Goal: Task Accomplishment & Management: Use online tool/utility

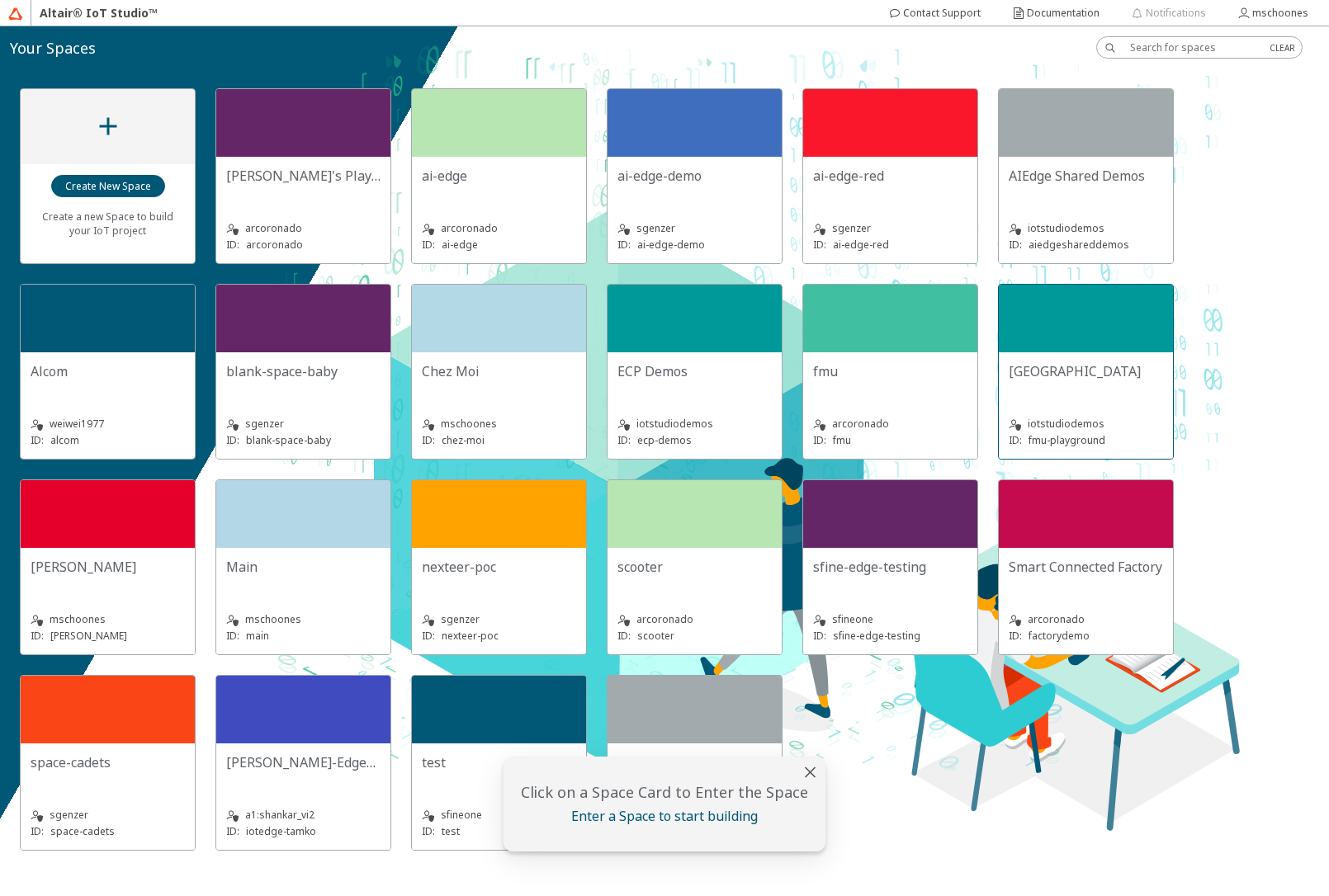
click at [1089, 347] on div at bounding box center [1086, 319] width 175 height 67
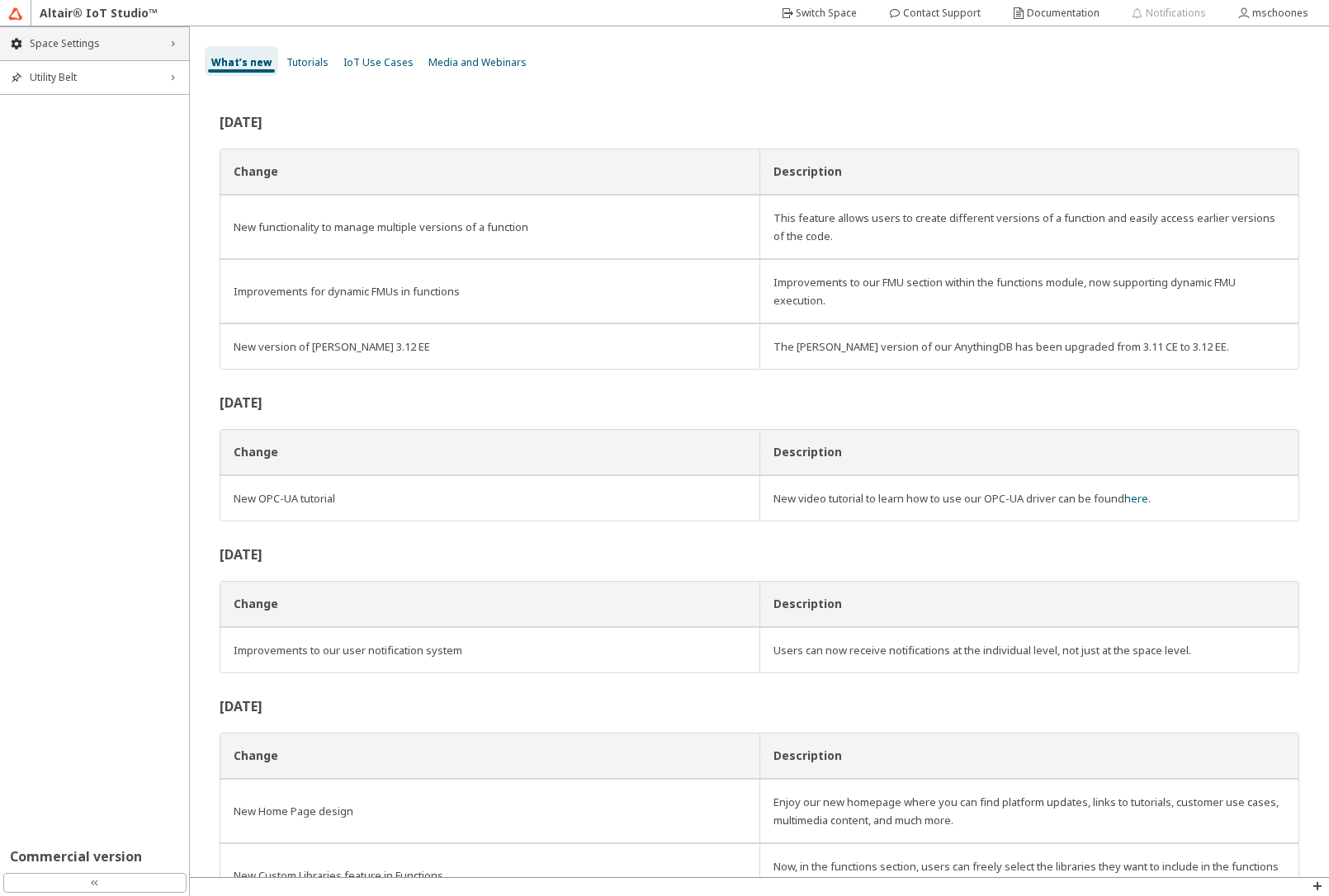
click at [128, 47] on span "Space Settings" at bounding box center [94, 43] width 130 height 13
click at [64, 153] on span "AU Management" at bounding box center [104, 154] width 149 height 13
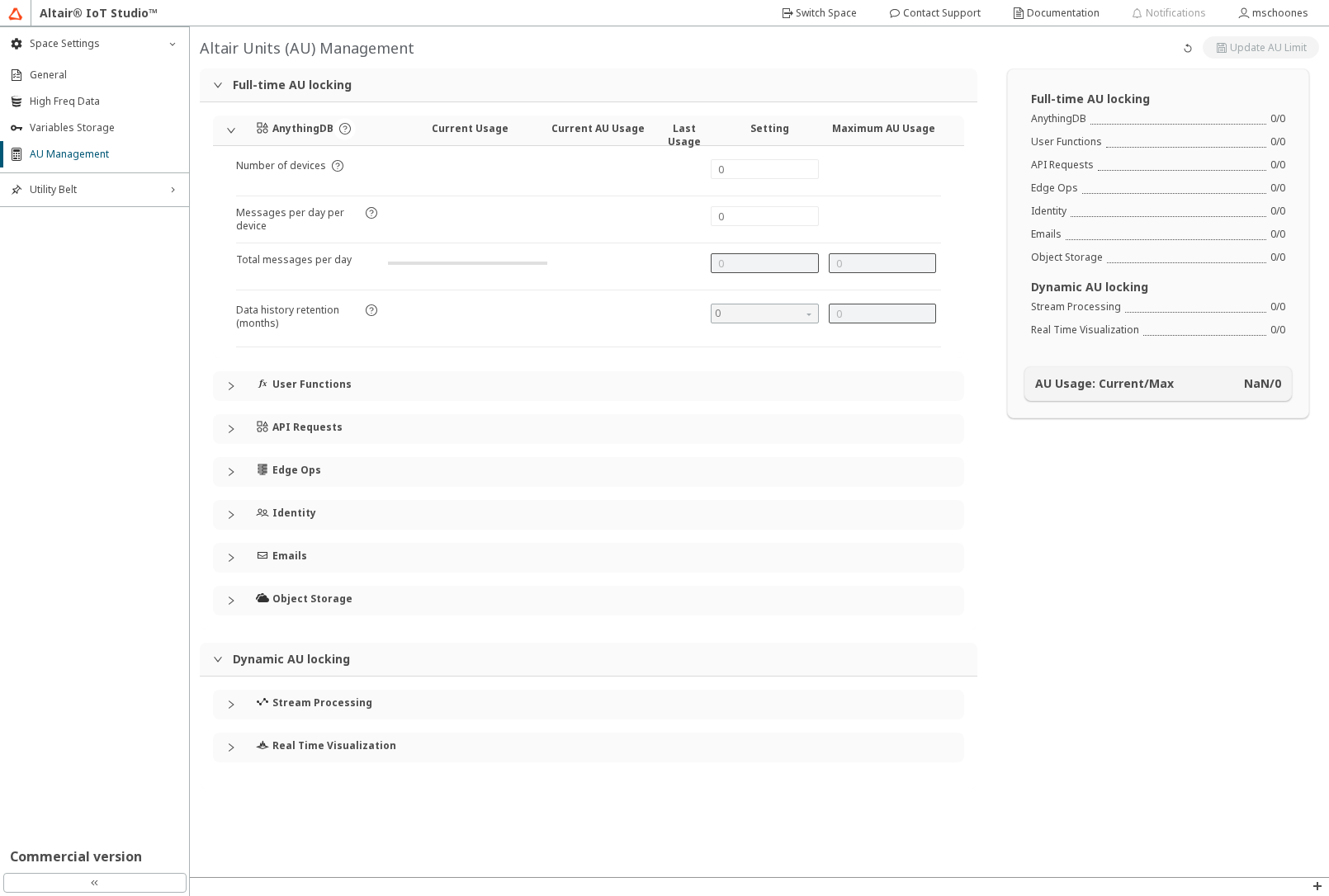
type input "2400"
type input "1"
type input "0"
click at [233, 518] on icon "collapsed" at bounding box center [231, 514] width 10 height 10
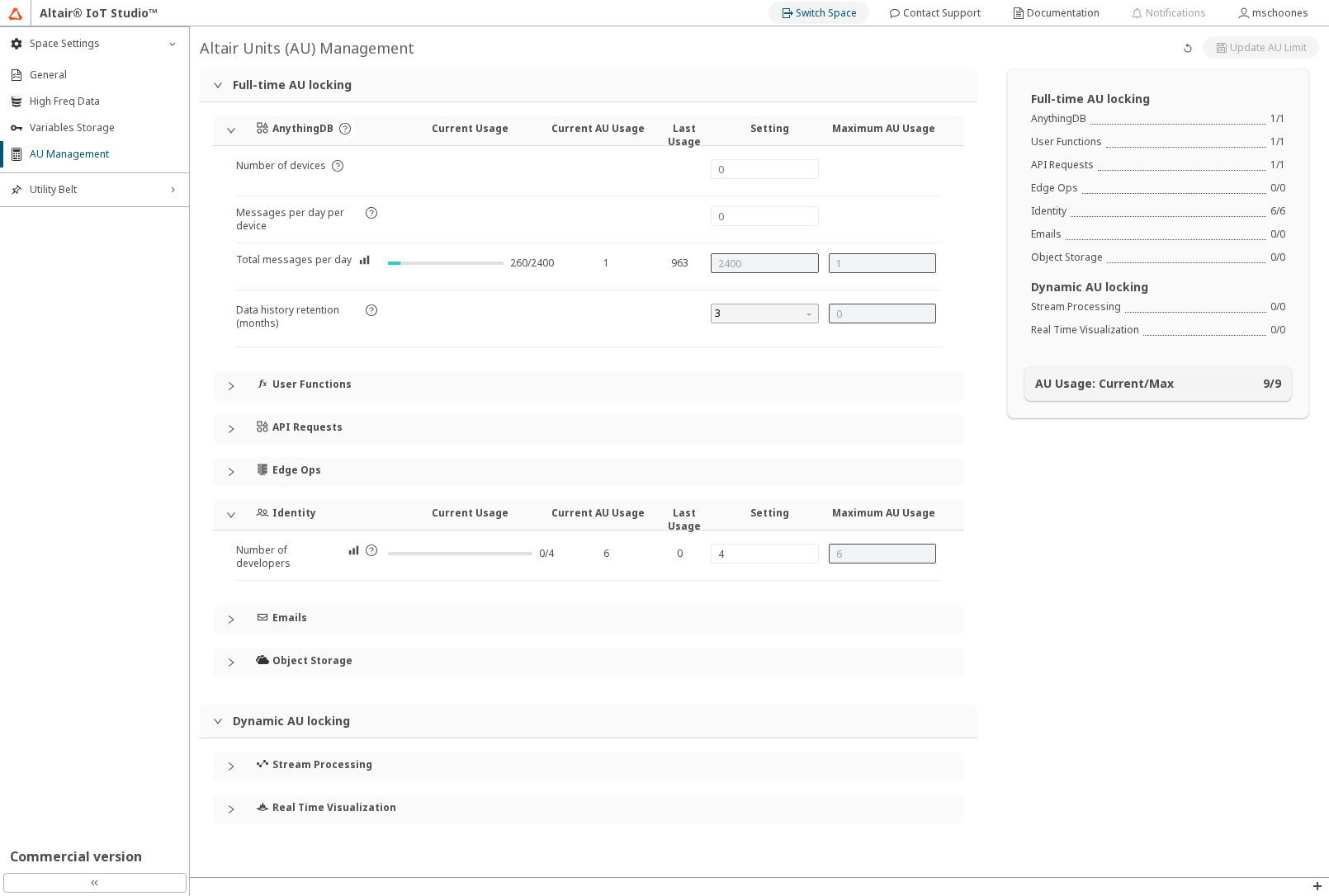
click at [808, 22] on div "Switch Space" at bounding box center [826, 13] width 61 height 27
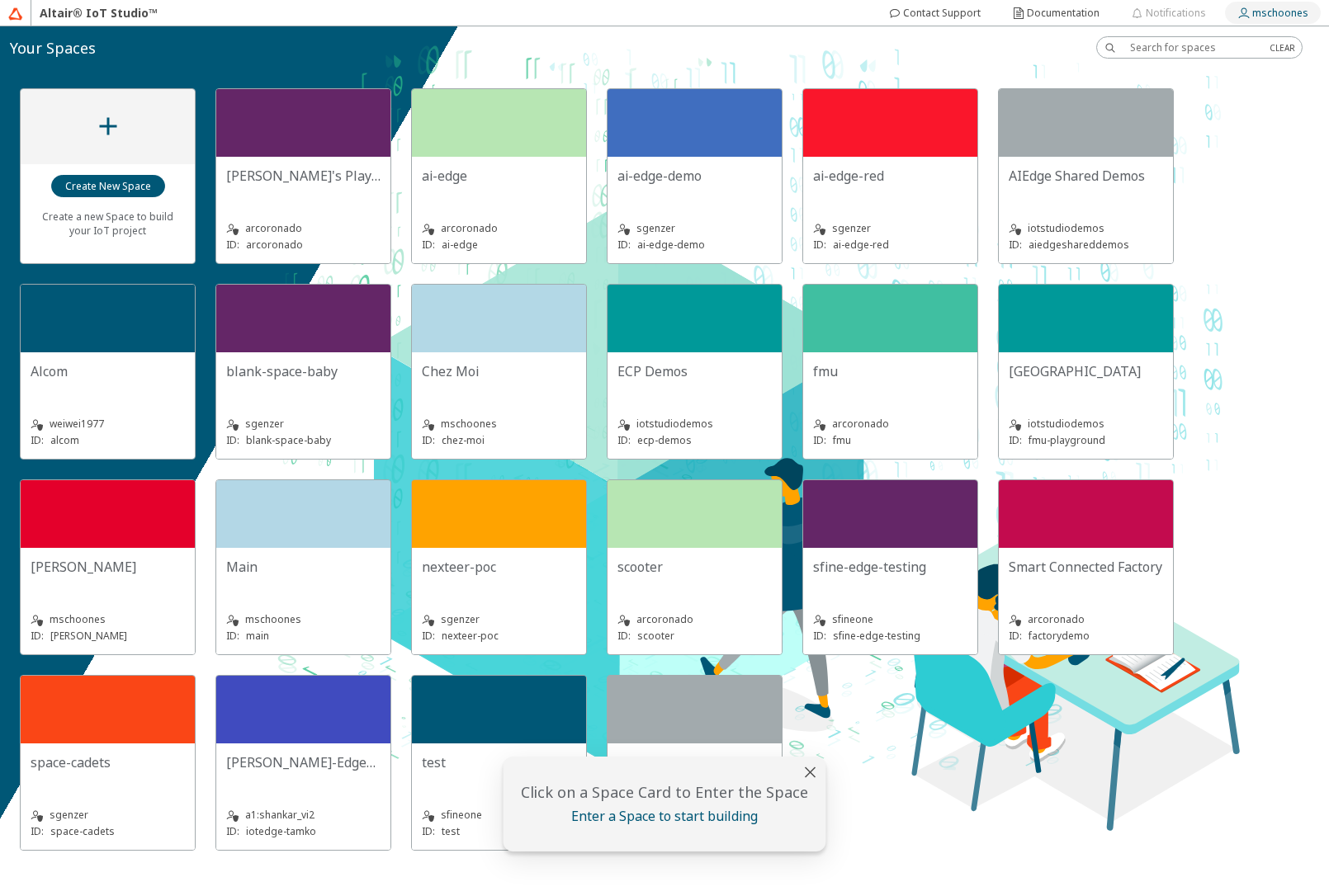
click at [0, 0] on slot "mschoones" at bounding box center [0, 0] width 0 height 0
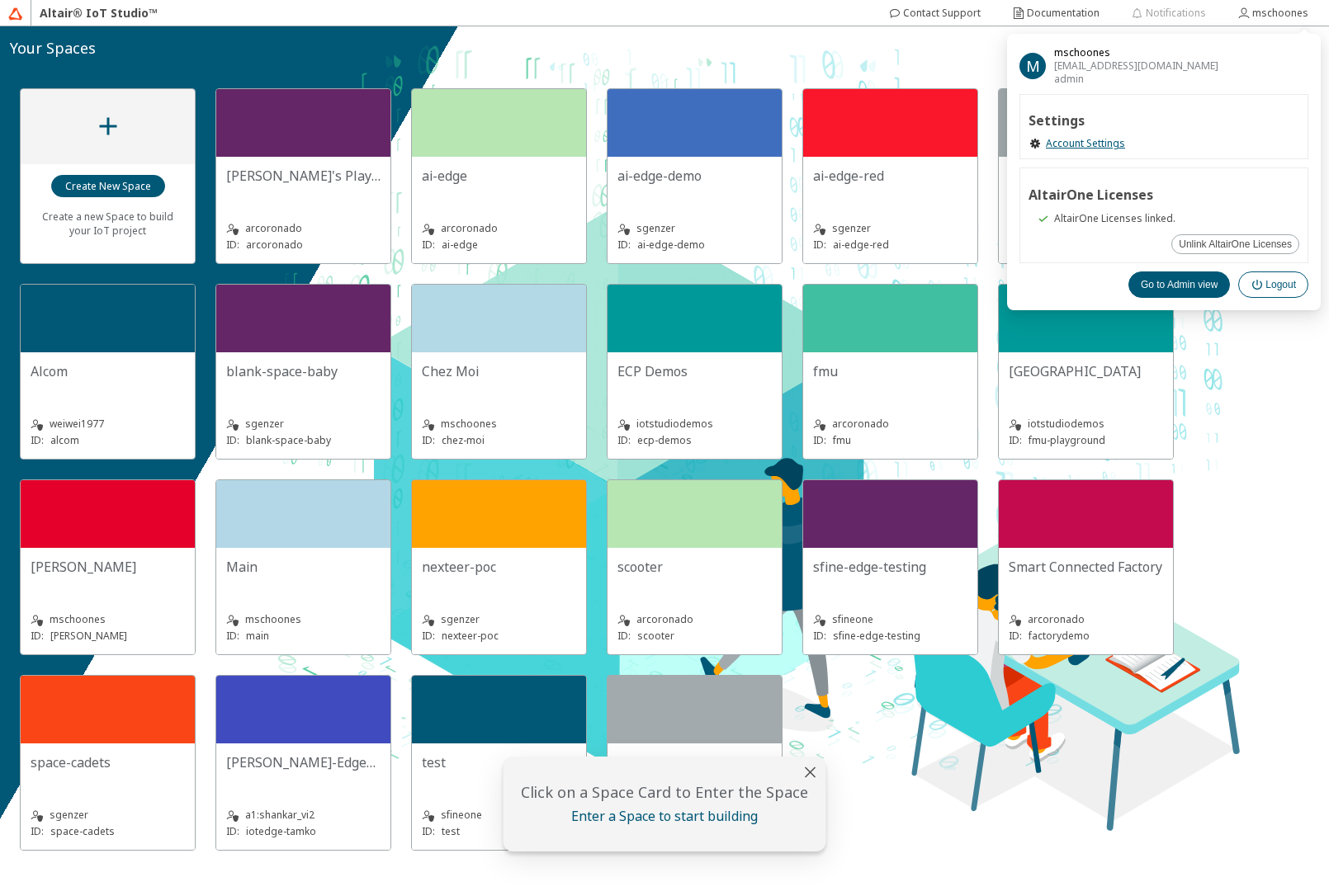
click at [1262, 284] on iron-icon at bounding box center [1257, 284] width 15 height 13
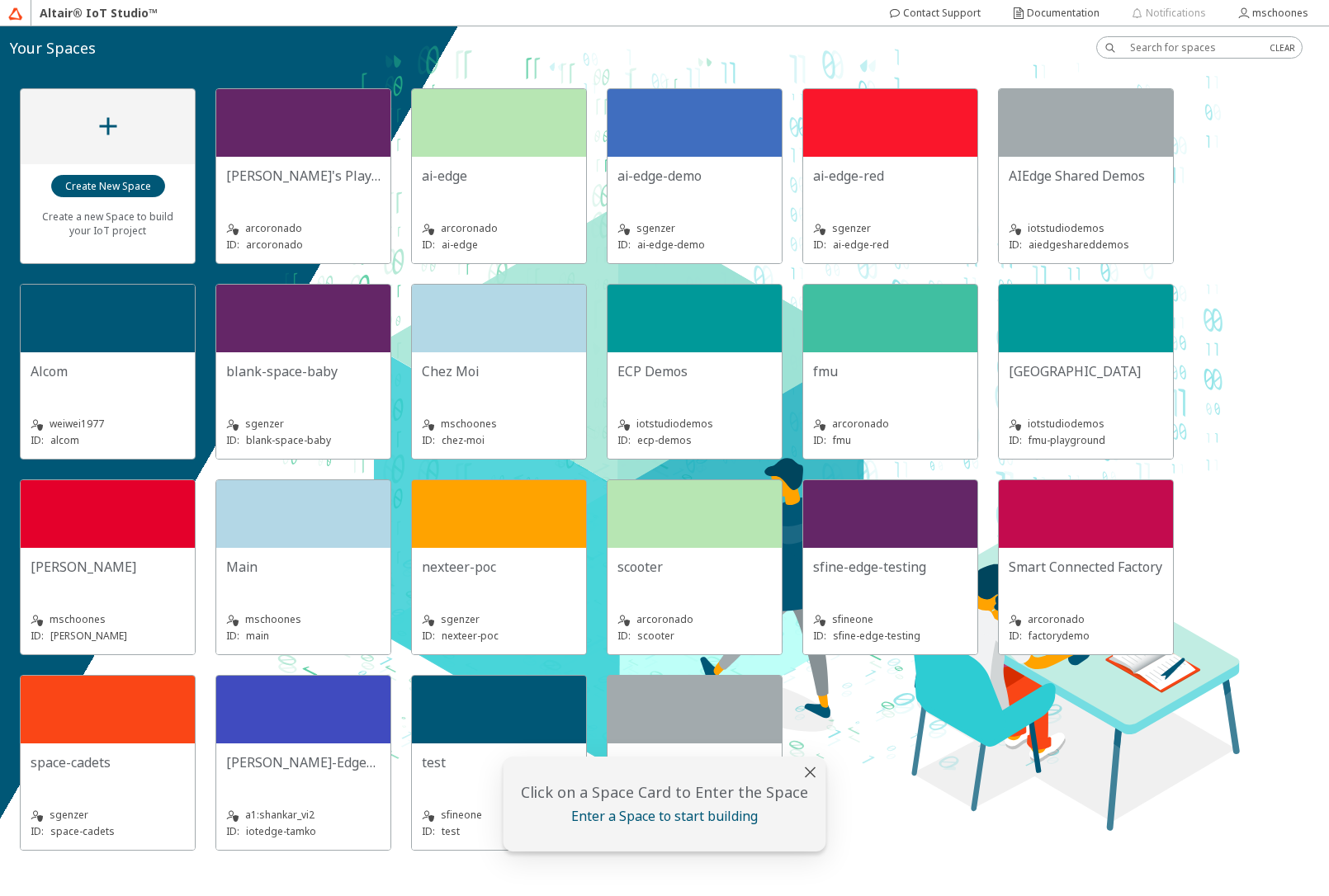
click at [0, 0] on slot "FMU Playground" at bounding box center [0, 0] width 0 height 0
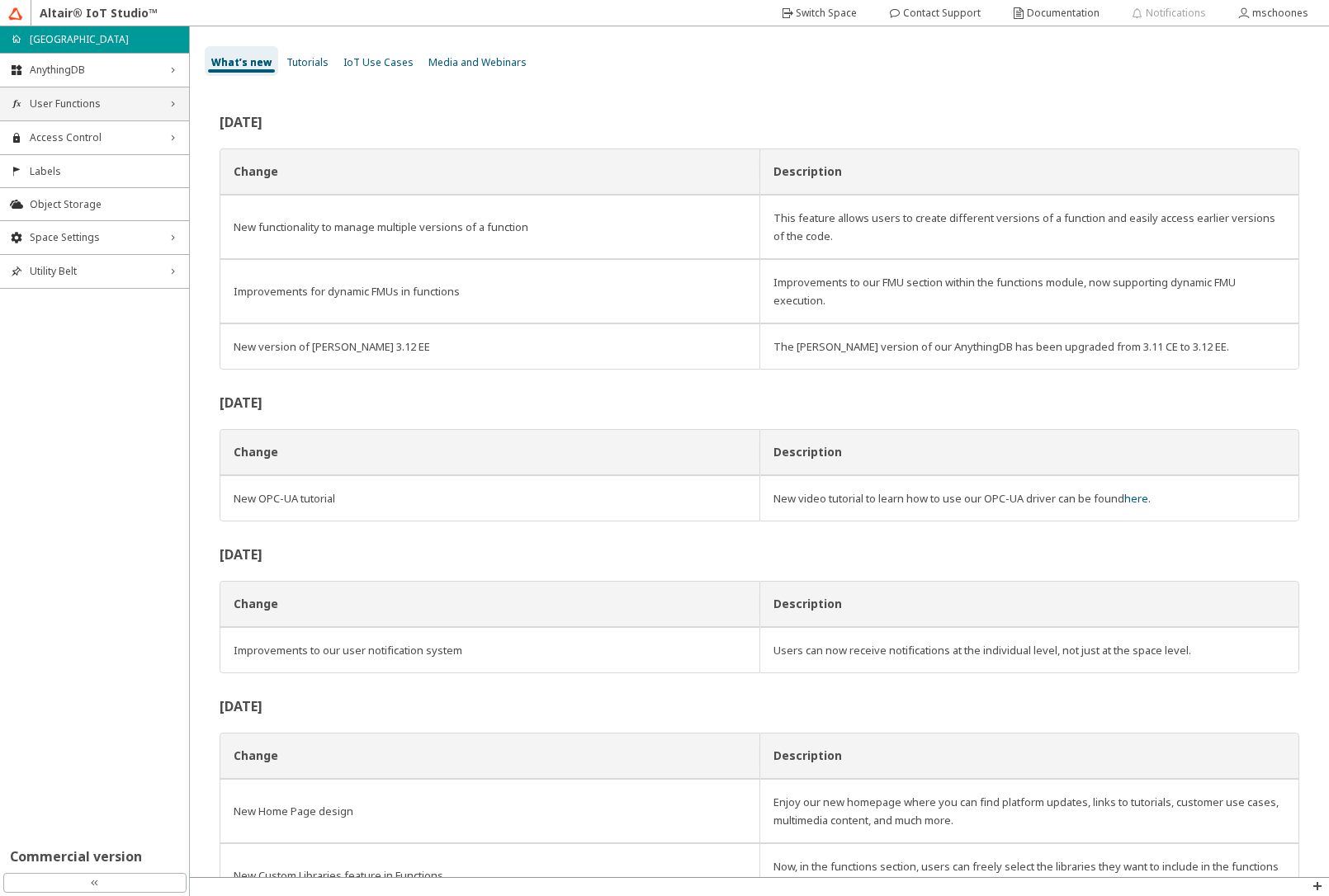
click at [93, 104] on span "User Functions" at bounding box center [94, 104] width 130 height 13
click at [87, 132] on span "Functions" at bounding box center [104, 135] width 149 height 13
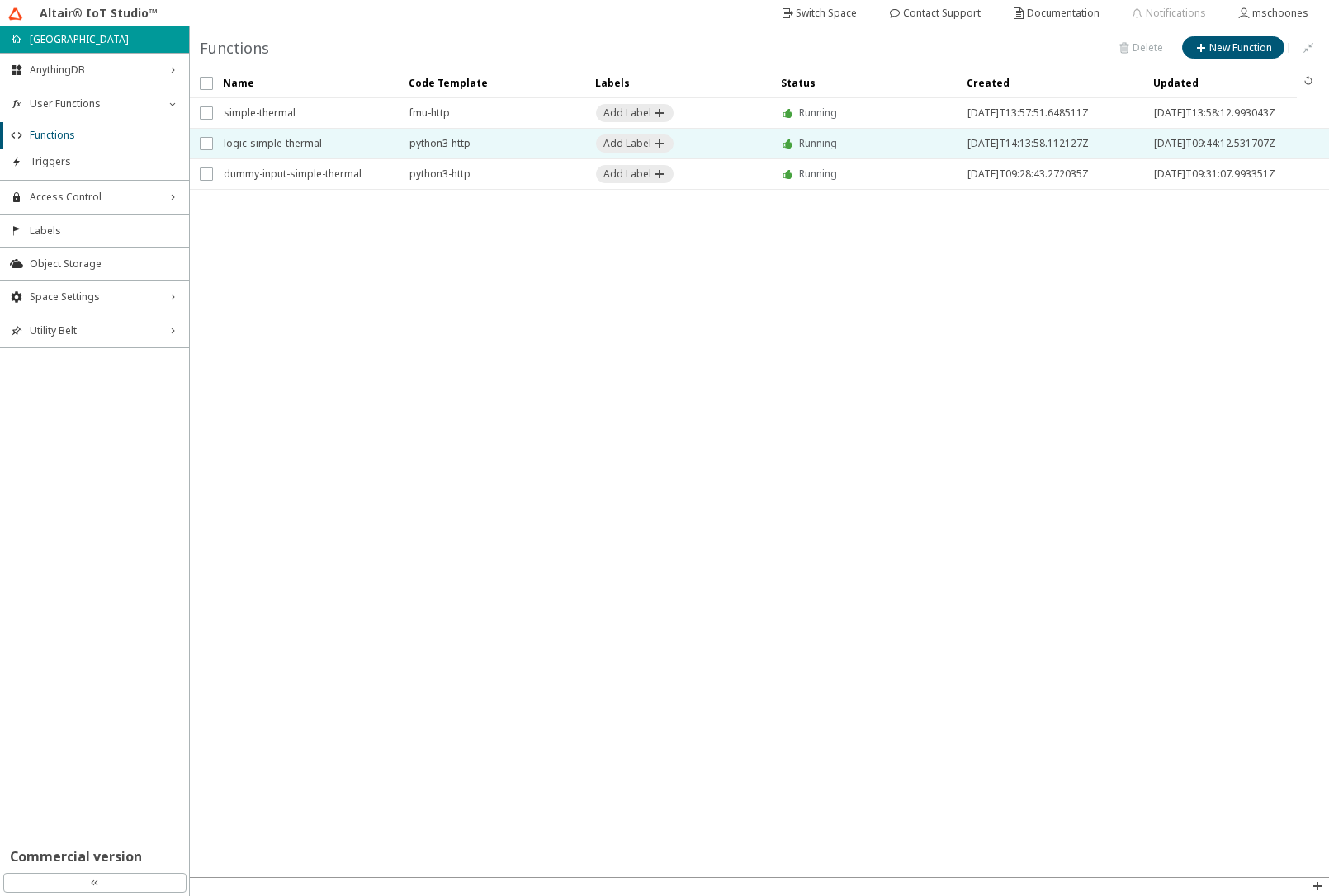
click at [322, 145] on span "logic-simple-thermal" at bounding box center [306, 143] width 164 height 29
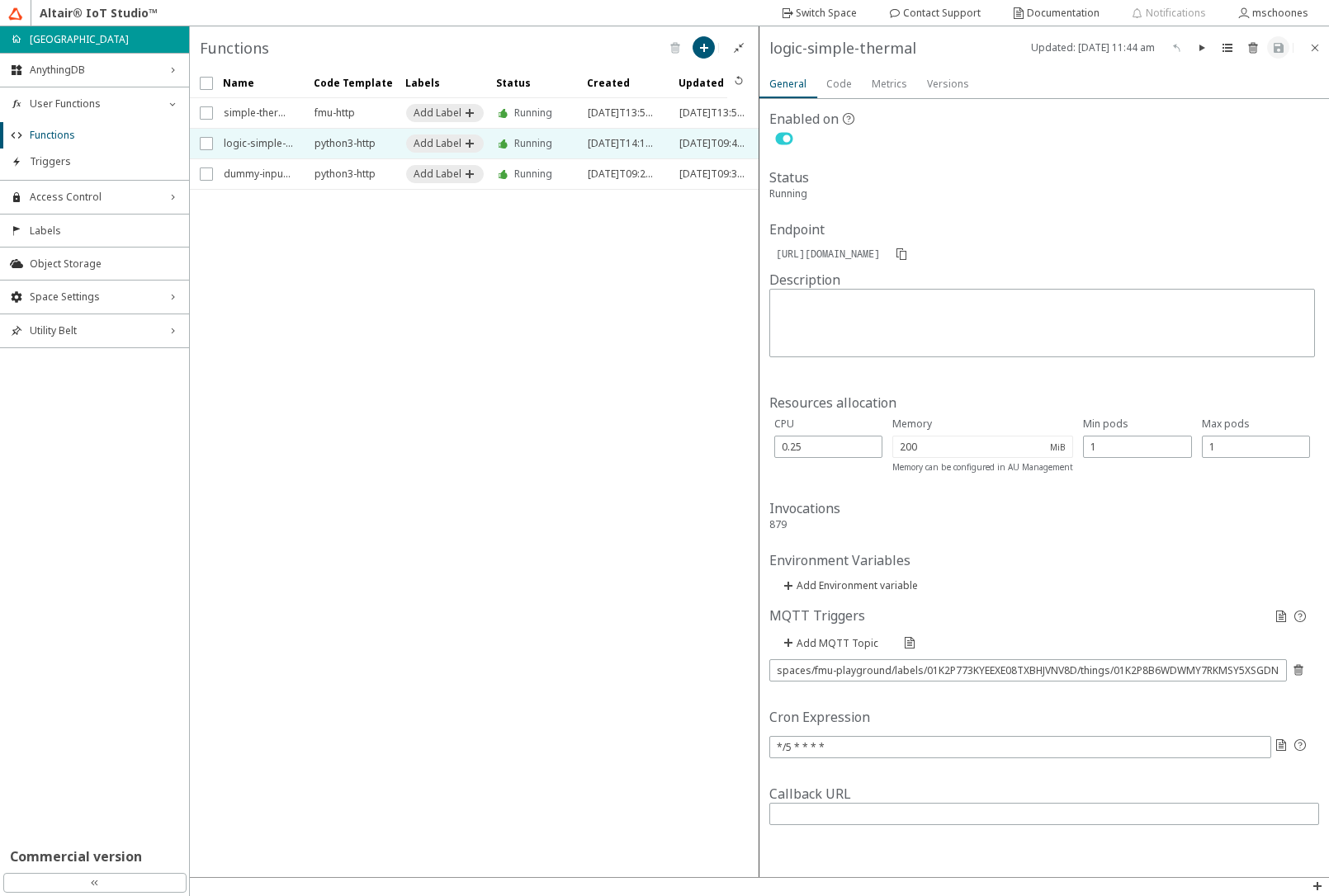
click at [0, 0] on slot "Code" at bounding box center [0, 0] width 0 height 0
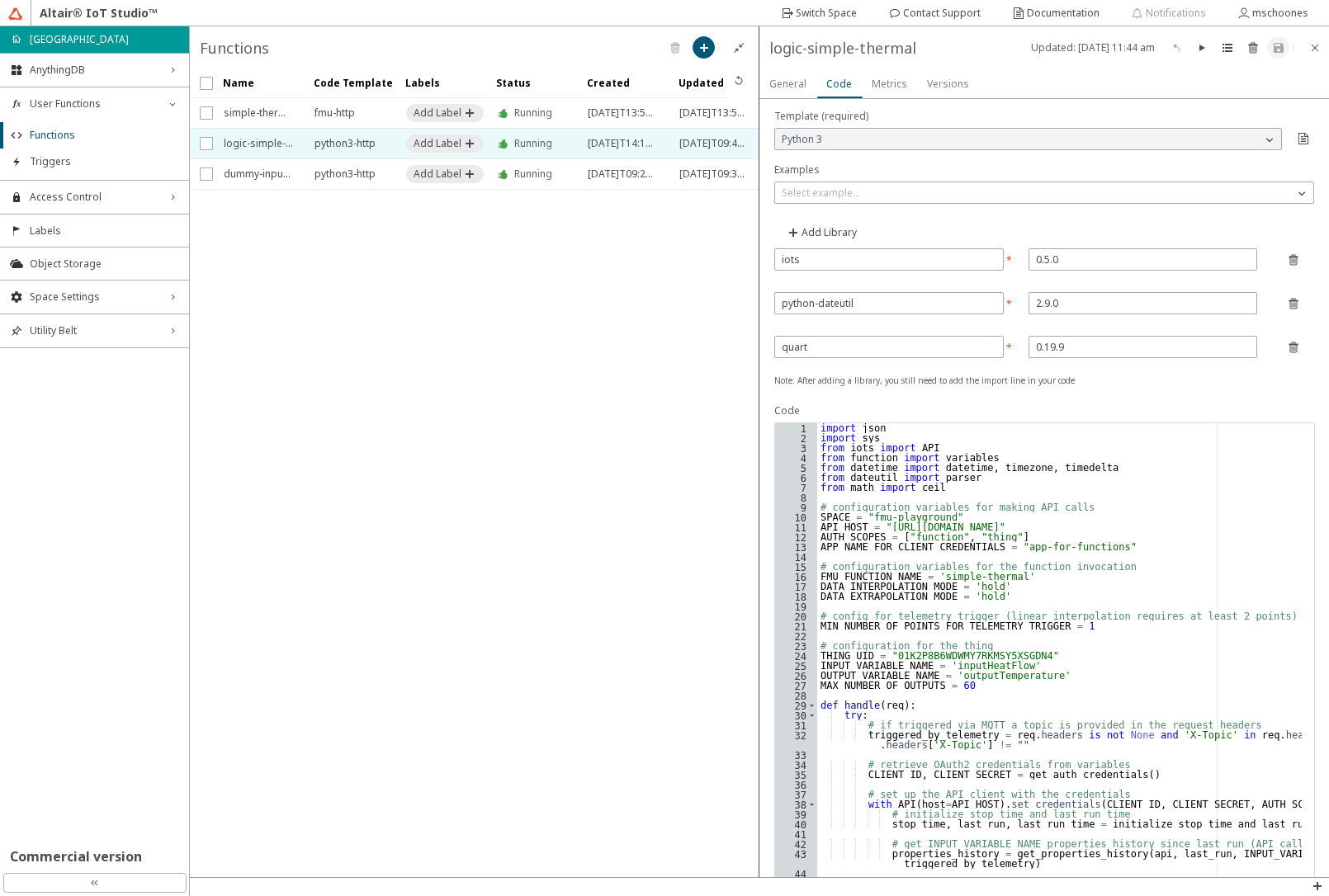
click at [1069, 618] on div "import json import sys from iots import API from function import variables from…" at bounding box center [1059, 827] width 485 height 808
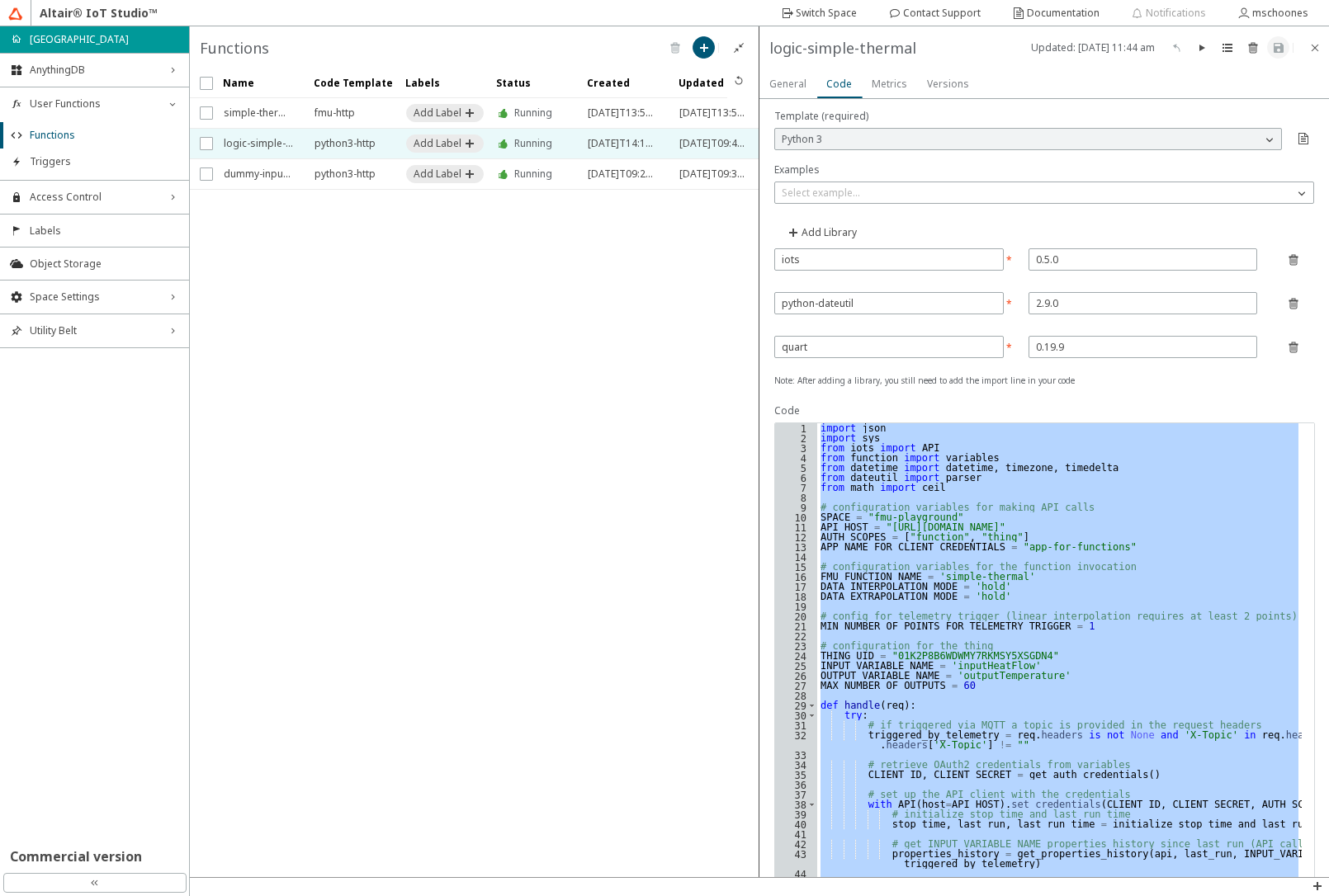
paste textarea "Cursor at row 282"
type textarea "print("Post properties-history response:", response, file=sys.stdout)"
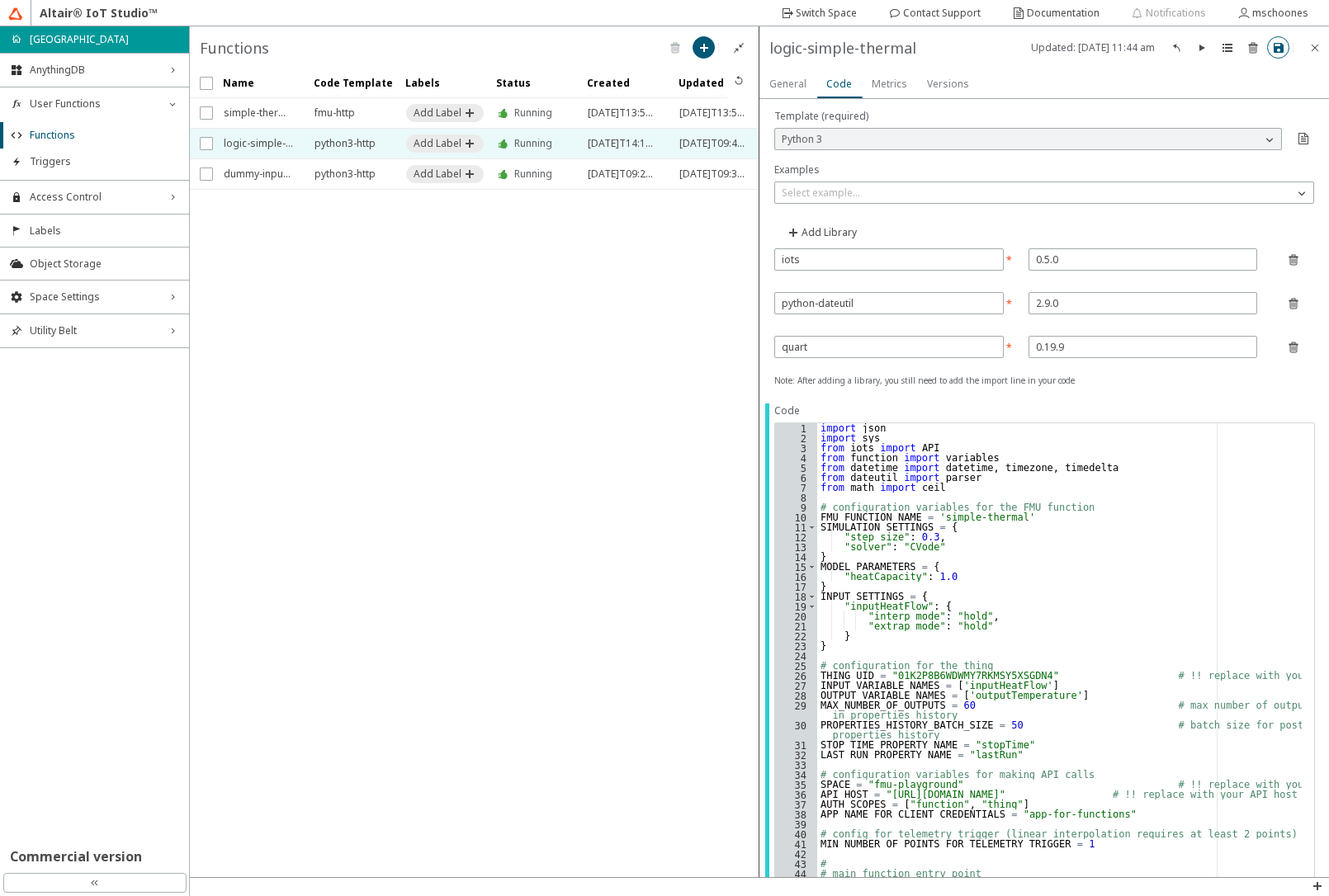
click at [1281, 45] on iron-icon at bounding box center [1278, 48] width 13 height 13
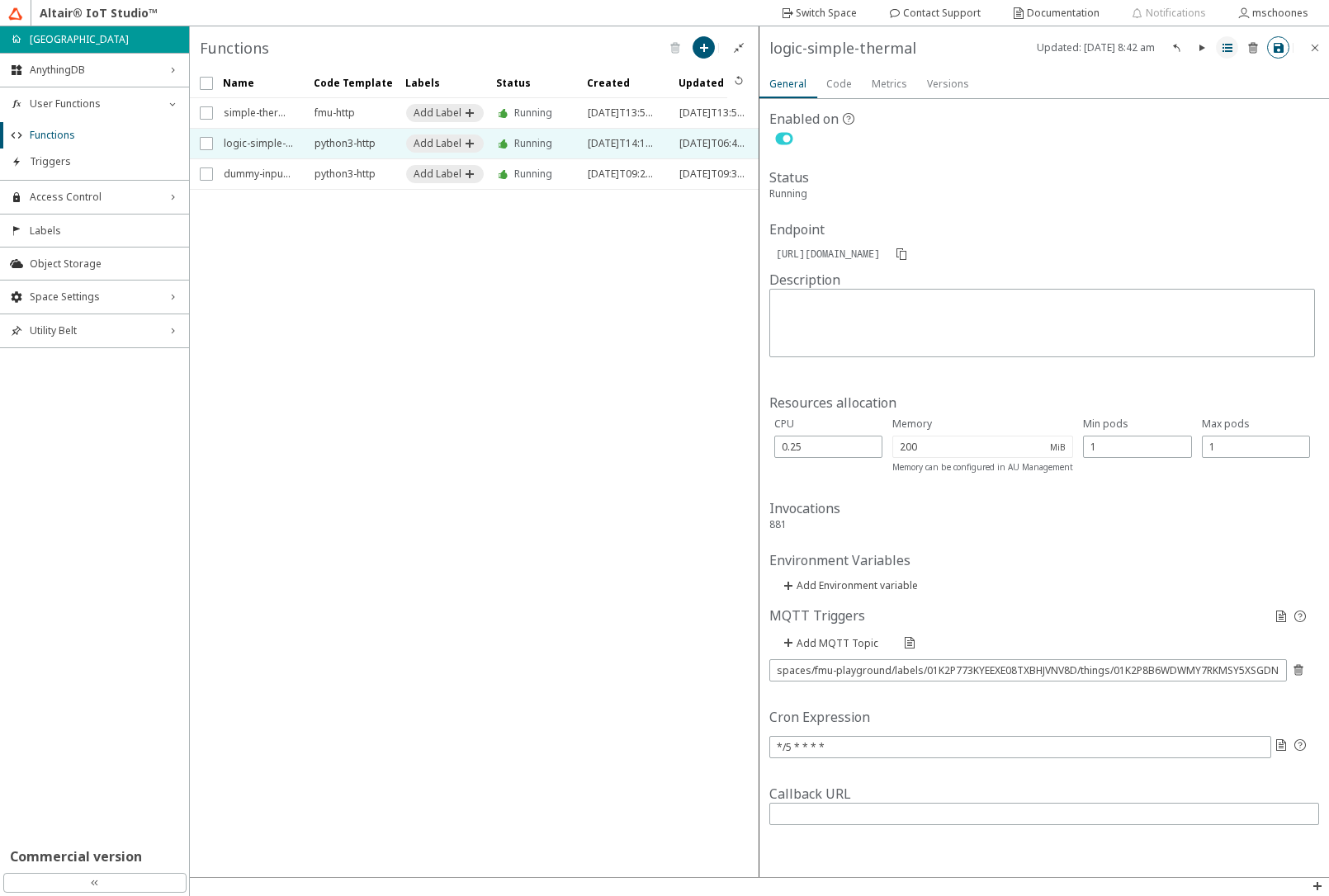
drag, startPoint x: 1228, startPoint y: 48, endPoint x: 1222, endPoint y: 58, distance: 11.7
click at [1226, 50] on iron-icon at bounding box center [1227, 48] width 13 height 13
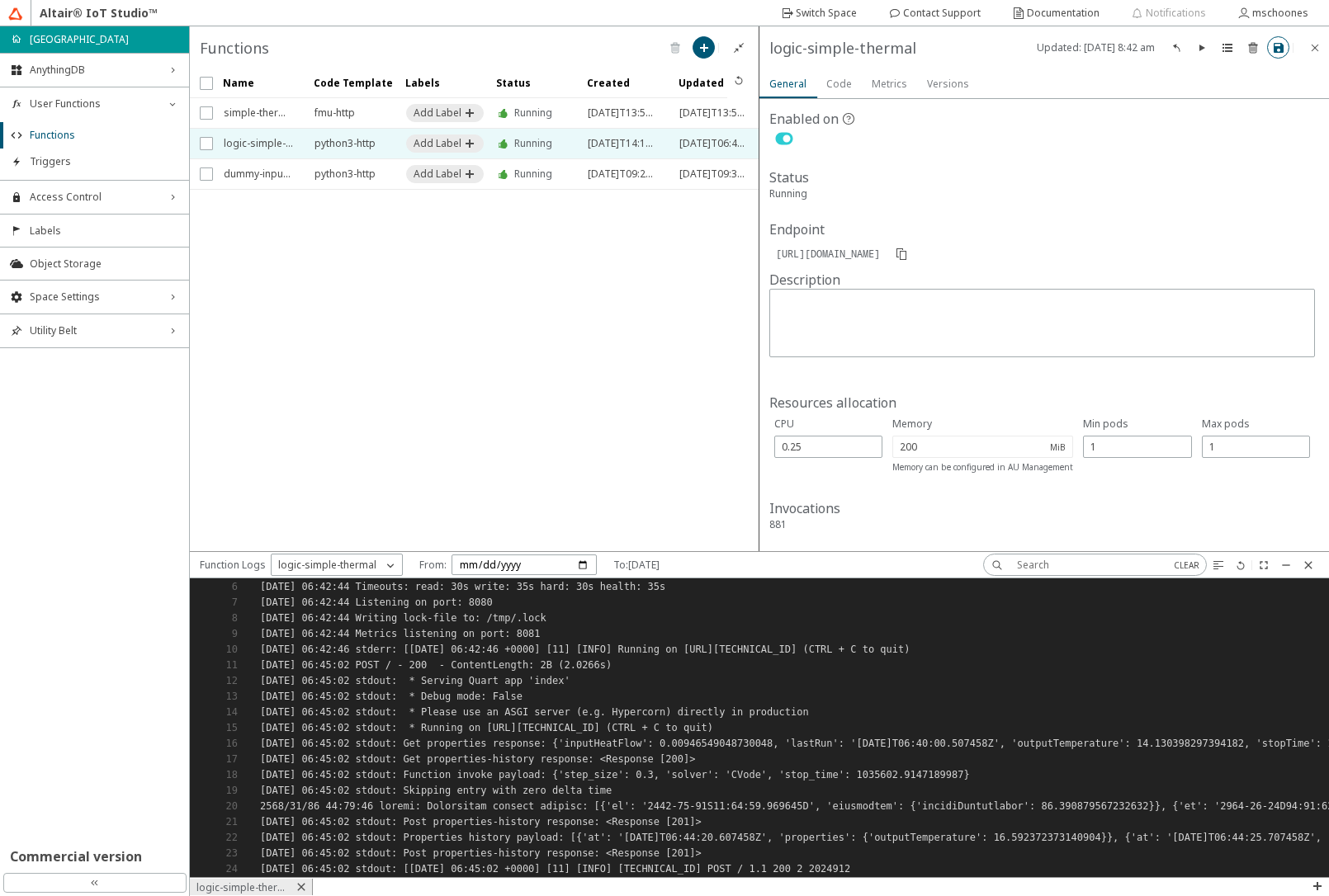
scroll to position [90, 0]
click at [52, 68] on span "AnythingDB" at bounding box center [94, 70] width 130 height 13
click at [59, 98] on span "Things" at bounding box center [104, 101] width 149 height 13
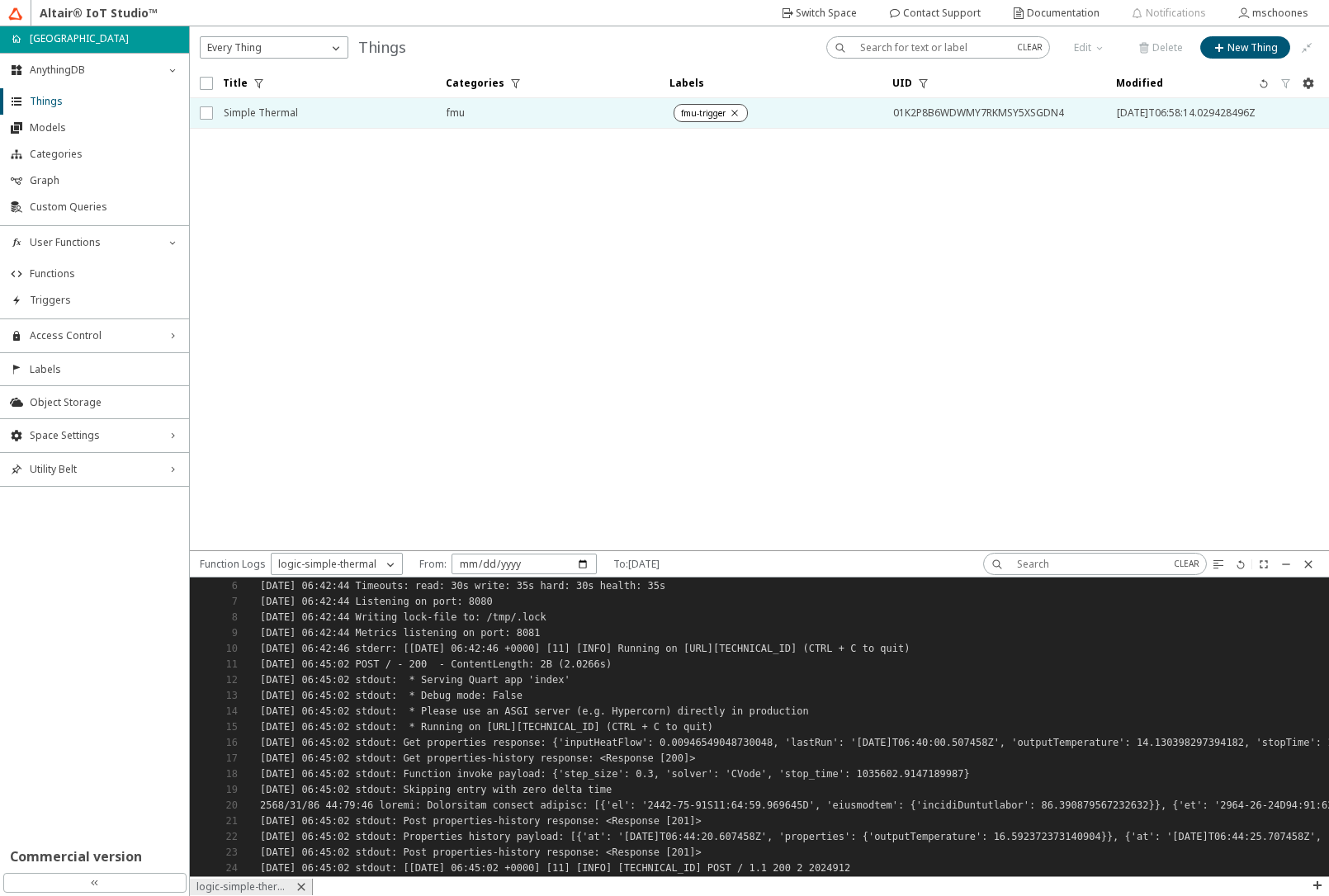
click at [275, 112] on span "Simple Thermal" at bounding box center [324, 113] width 201 height 29
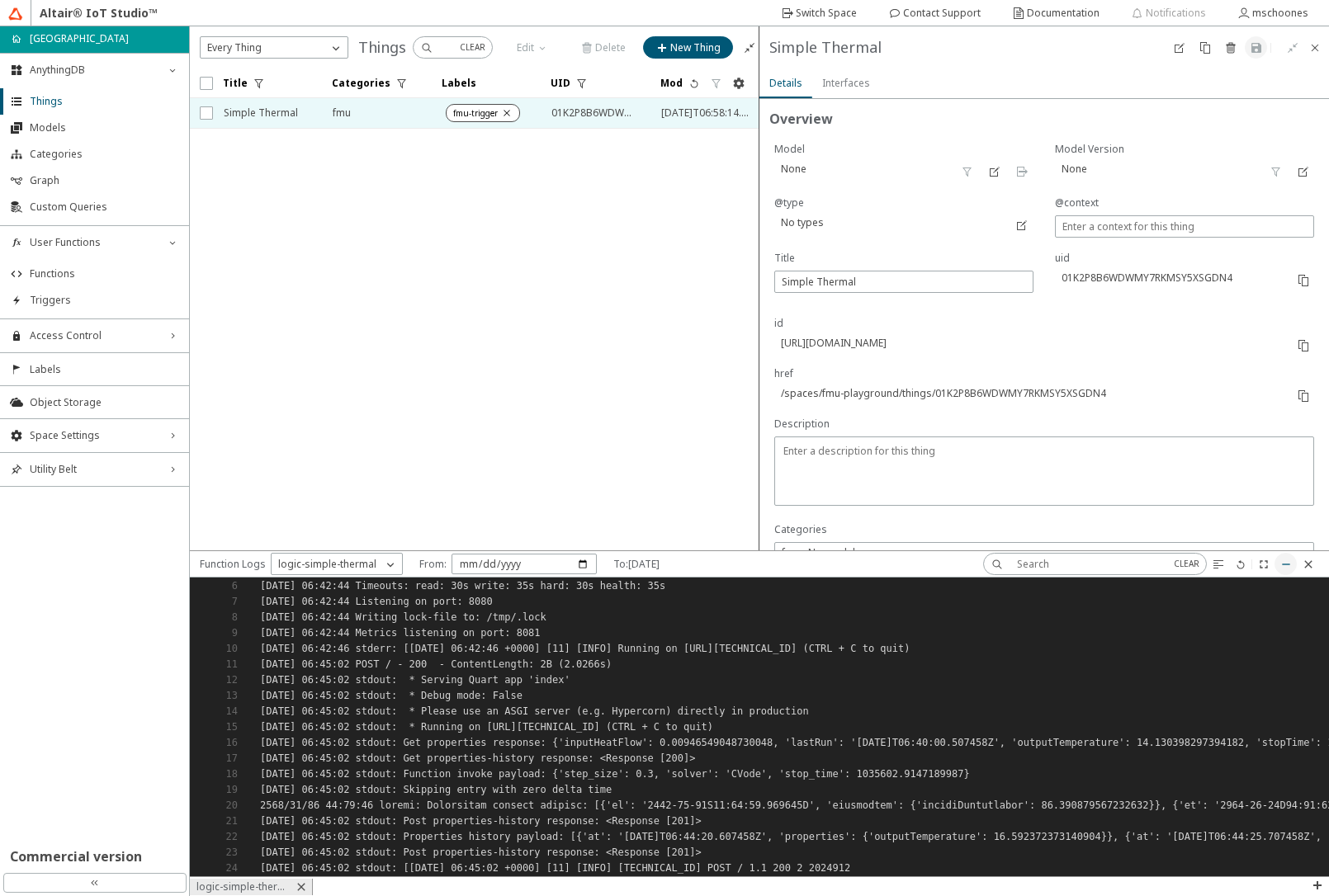
click at [1290, 559] on iron-icon at bounding box center [1285, 564] width 13 height 13
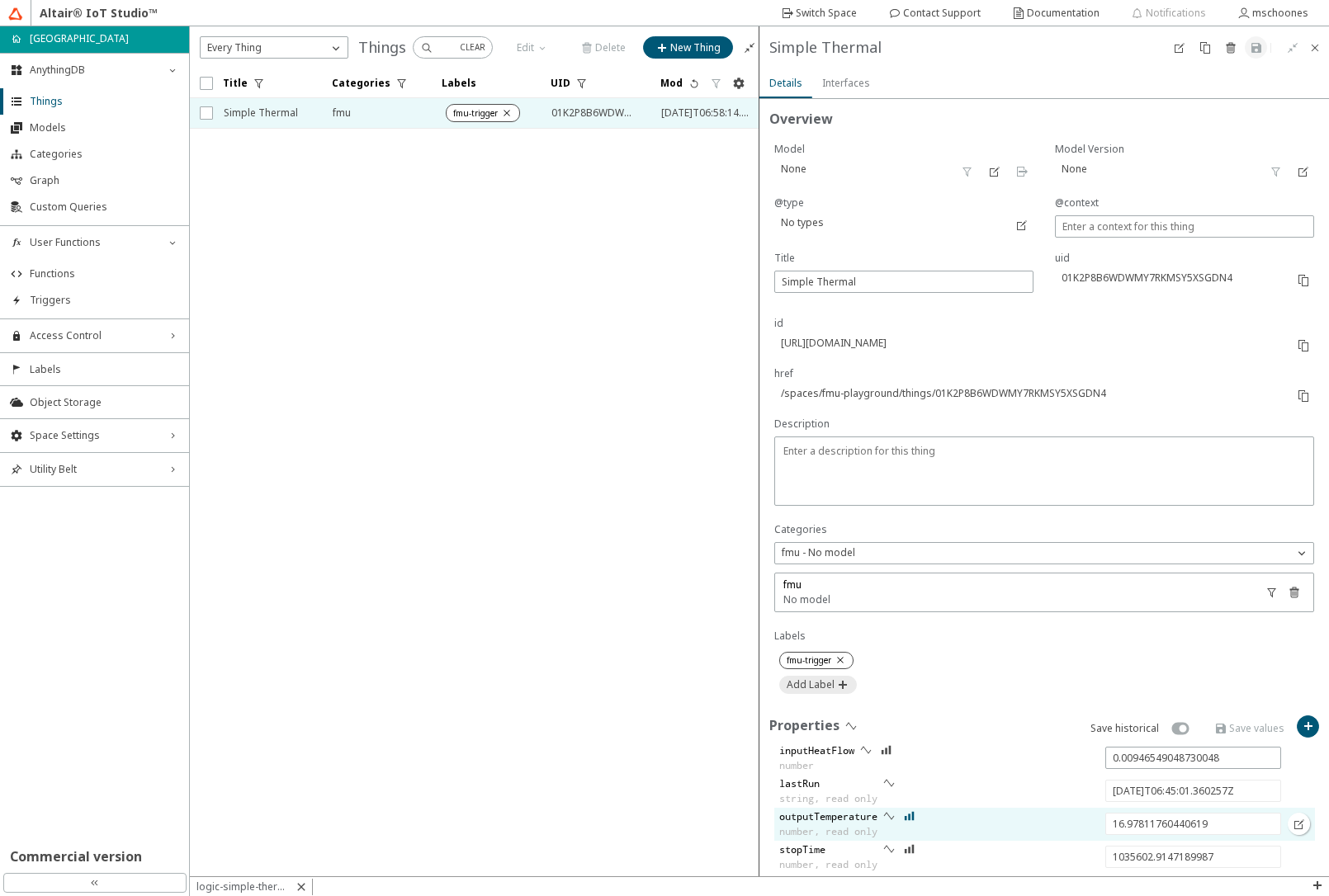
click at [913, 818] on iron-icon at bounding box center [909, 816] width 11 height 13
type input "19.810113113118895"
type input "2025-08-27T06:50:00.551885Z"
type input "1035902.1063469987"
type input "-0.0032841001865675937"
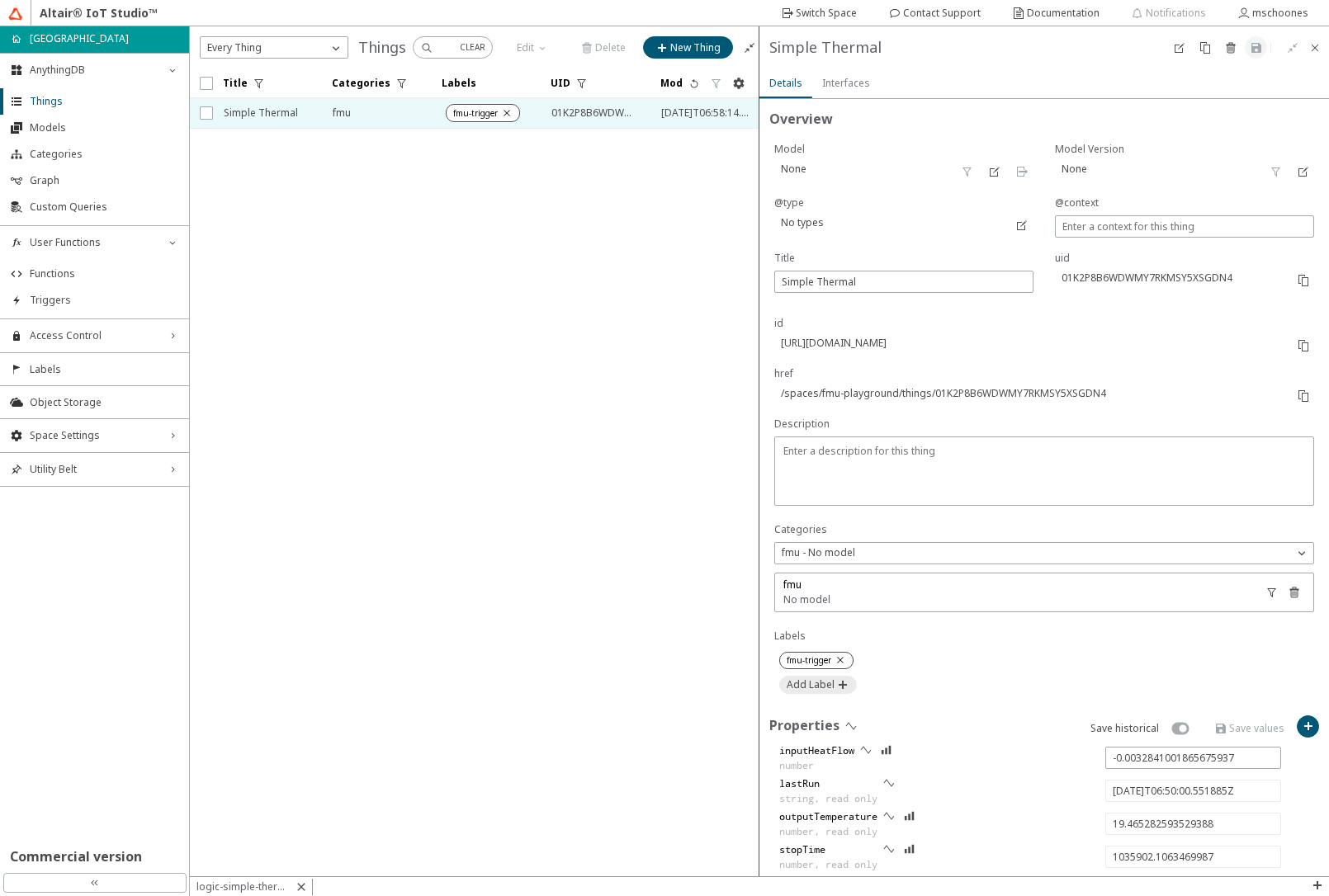
type input "19.41596107379985"
type input "2025-08-27T06:52:00.570160Z"
type input "1036022.1246219988"
type input "18.824875300104043"
type input "2025-08-27T06:55:00.554247Z"
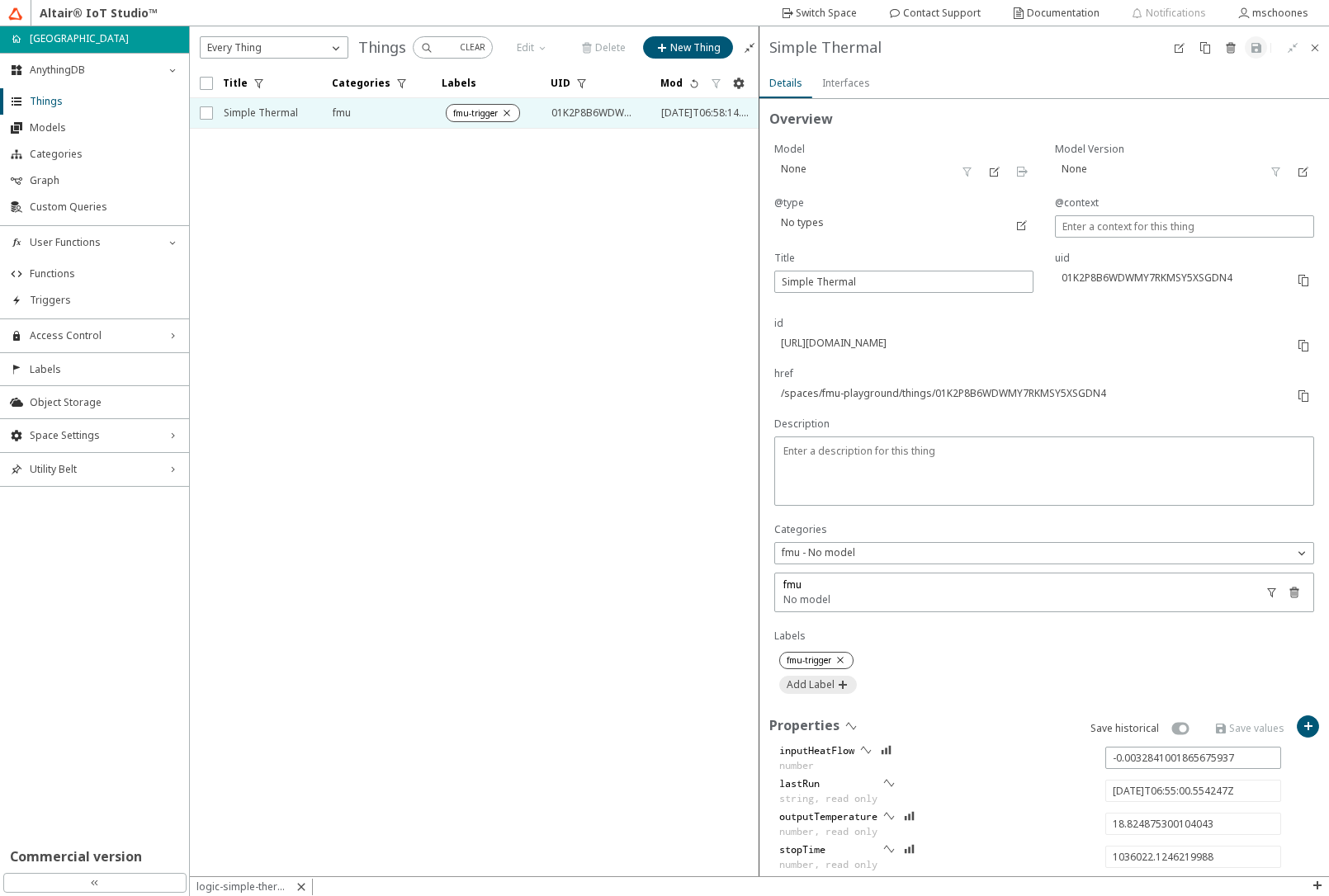
type input "1036202.1087089988"
type input "-0.008234302075099363"
type input "16.35465130131299"
type input "1036502.1006179987"
type input "2025-08-27T07:00:00.546156Z"
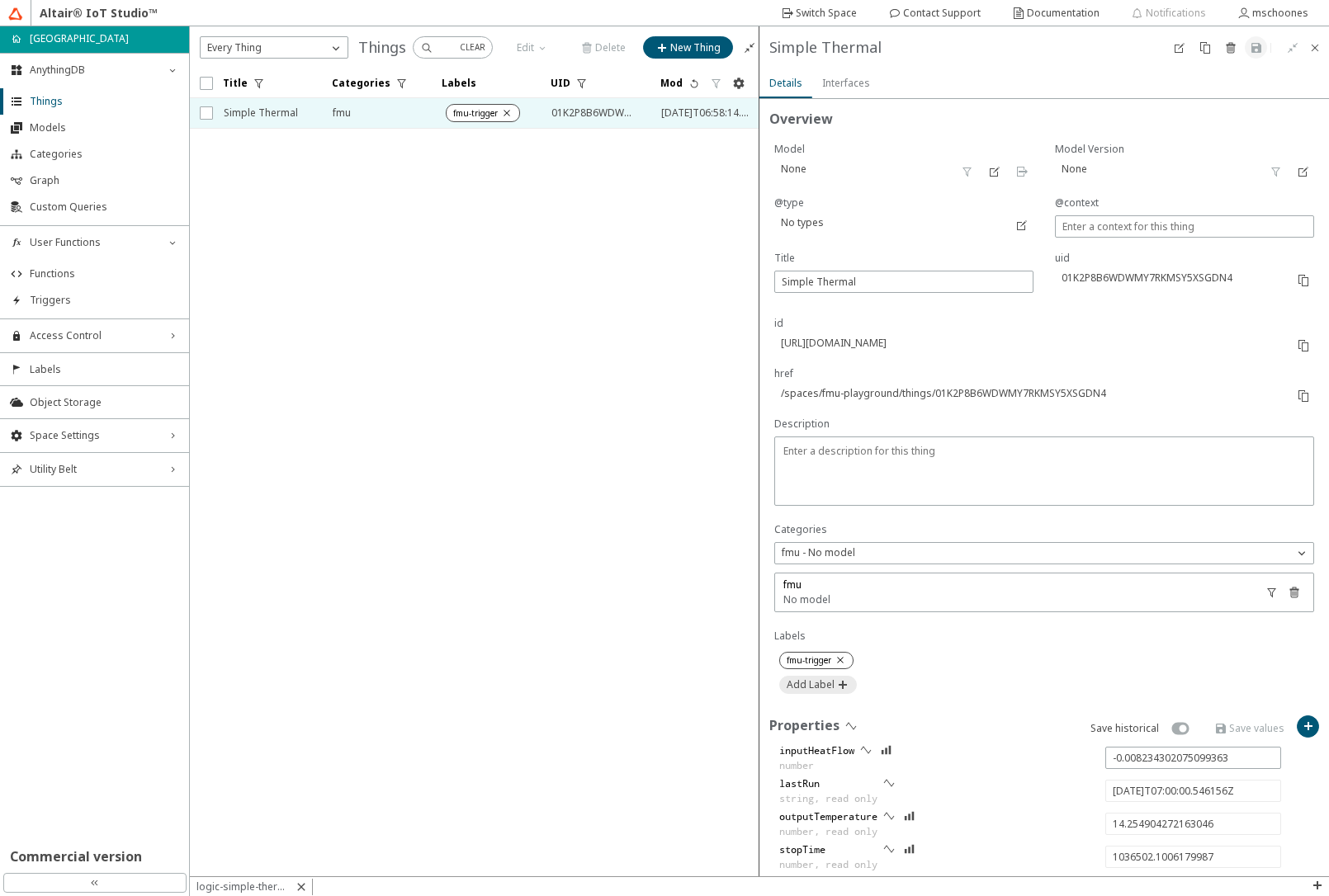
type input "13.8847552006645"
type input "2025-08-27T07:05:00.498244Z"
type input "1036802.0527059988"
type input "11.785008171514555"
type input "1037102.1052089988"
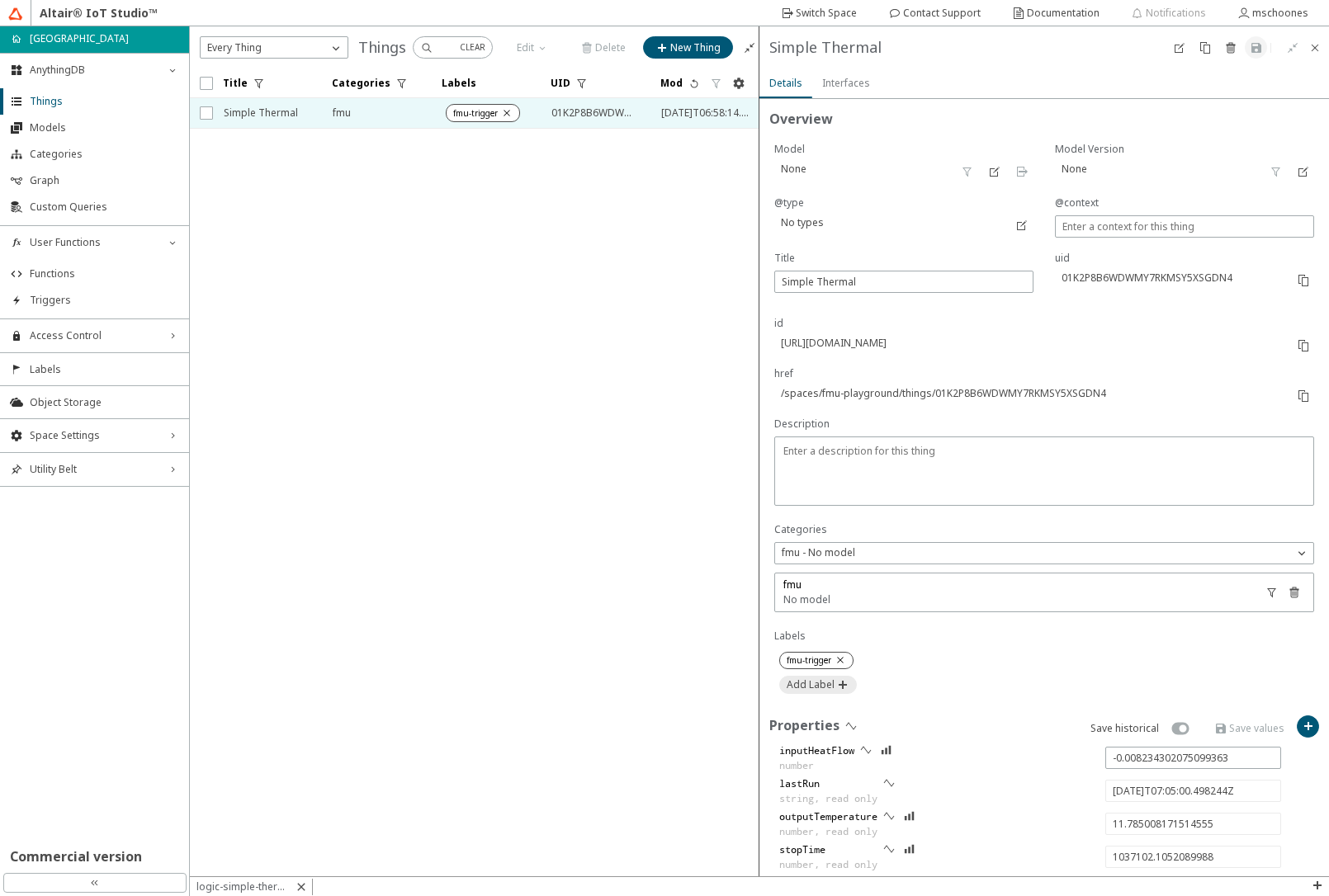
type input "11.414032252573193"
type input "2025-08-27T07:10:00.550747Z"
type input "0.0020763874038032346"
type input "11.787742116543164"
type input "2025-08-27T07:13:00.531546Z"
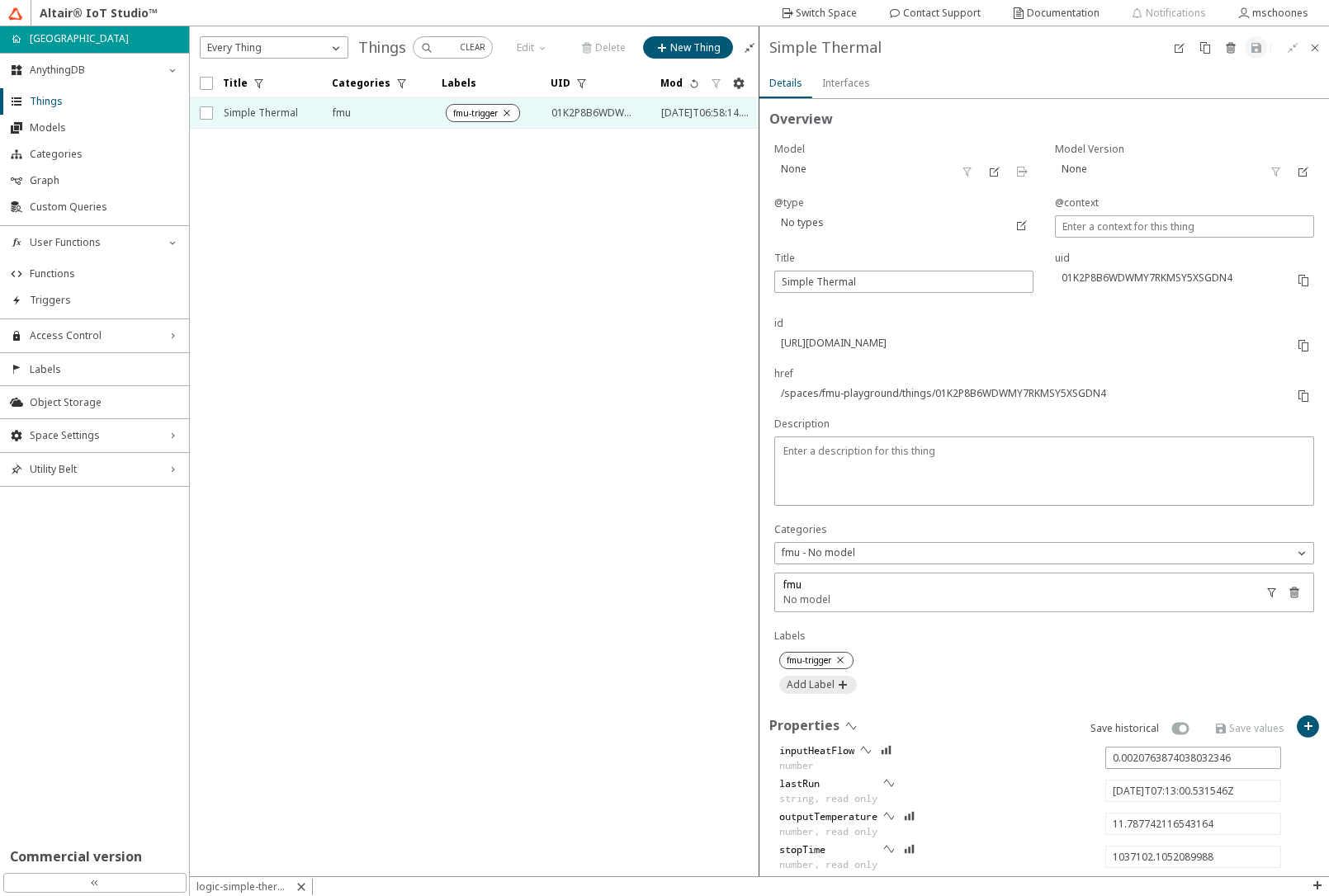
type input "1037282.0860079988"
type input "12.036807194238802"
type input "2025-08-27T07:15:00.482706Z"
type input "1037402.0371679988"
